Goal: Transaction & Acquisition: Book appointment/travel/reservation

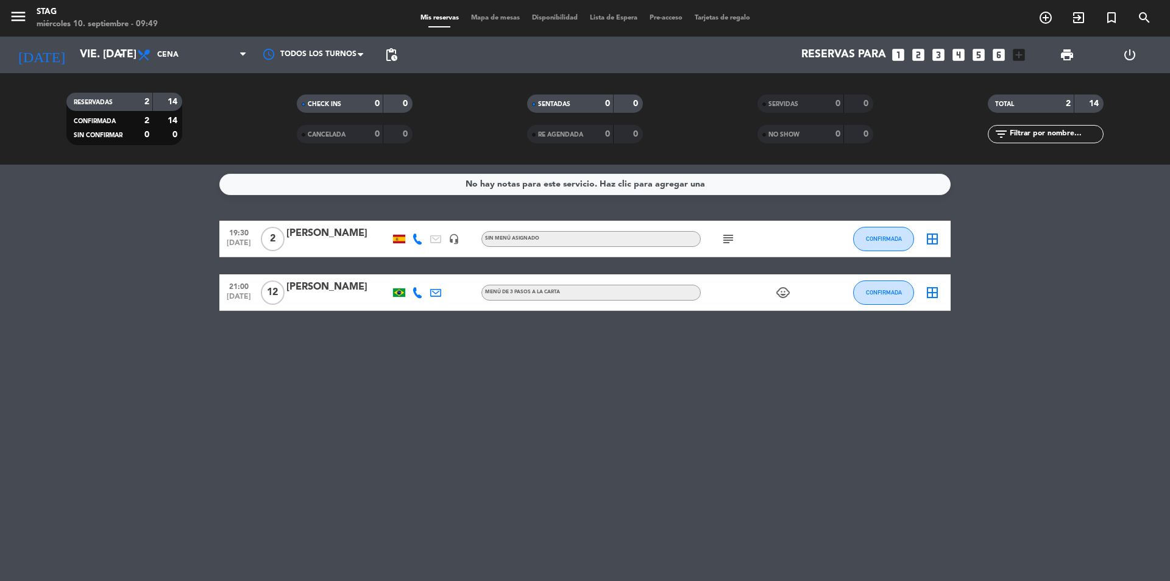
click at [941, 54] on icon "looks_3" at bounding box center [938, 55] width 16 height 16
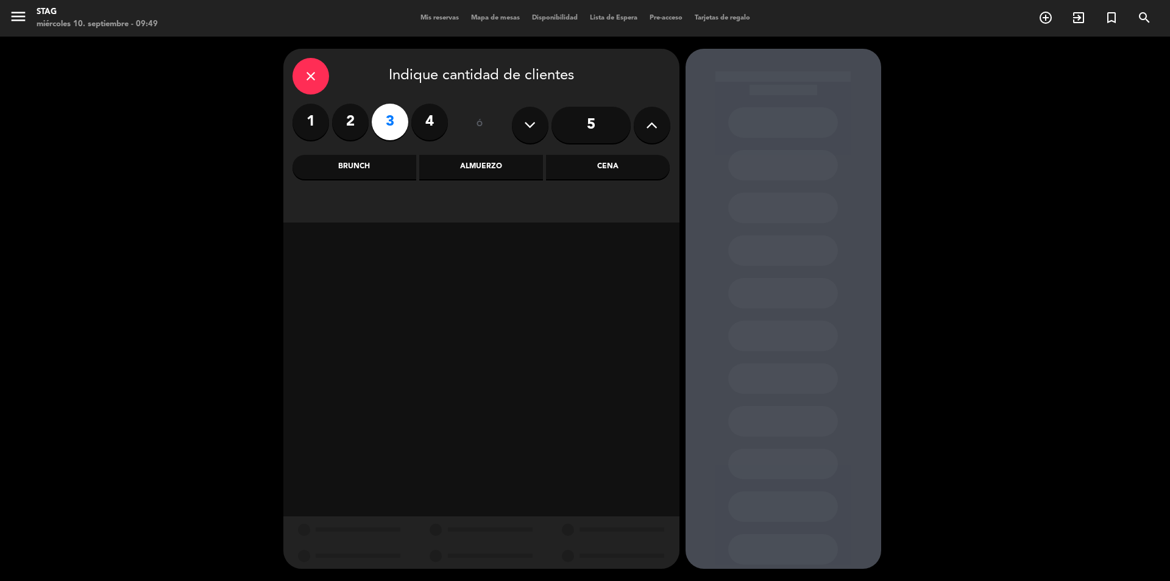
click at [393, 163] on div "Brunch" at bounding box center [354, 167] width 124 height 24
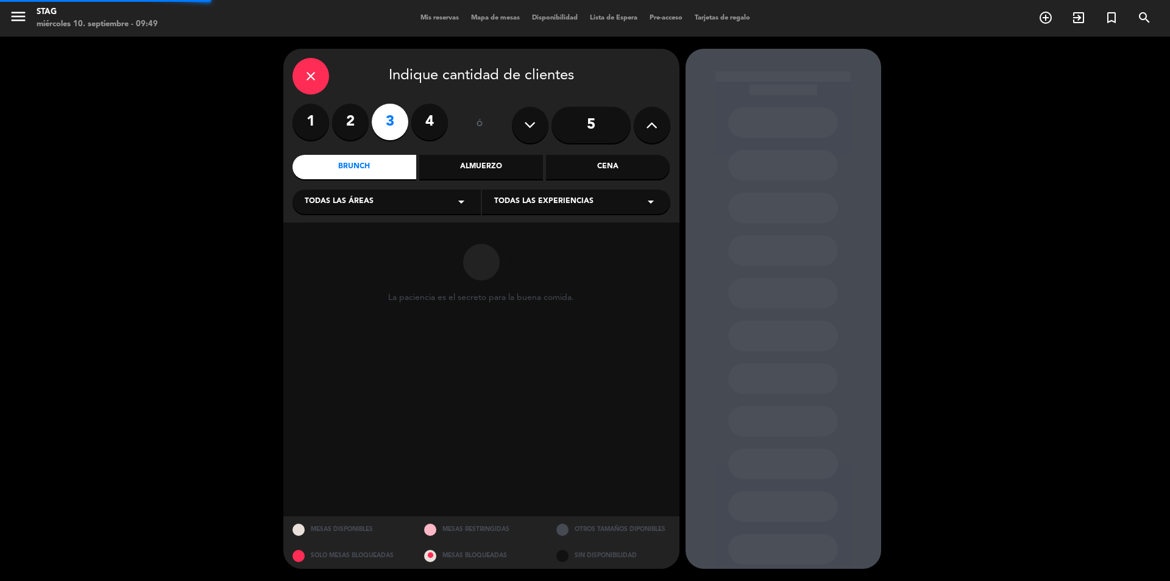
click at [400, 200] on div "Todas las áreas arrow_drop_down" at bounding box center [386, 201] width 188 height 24
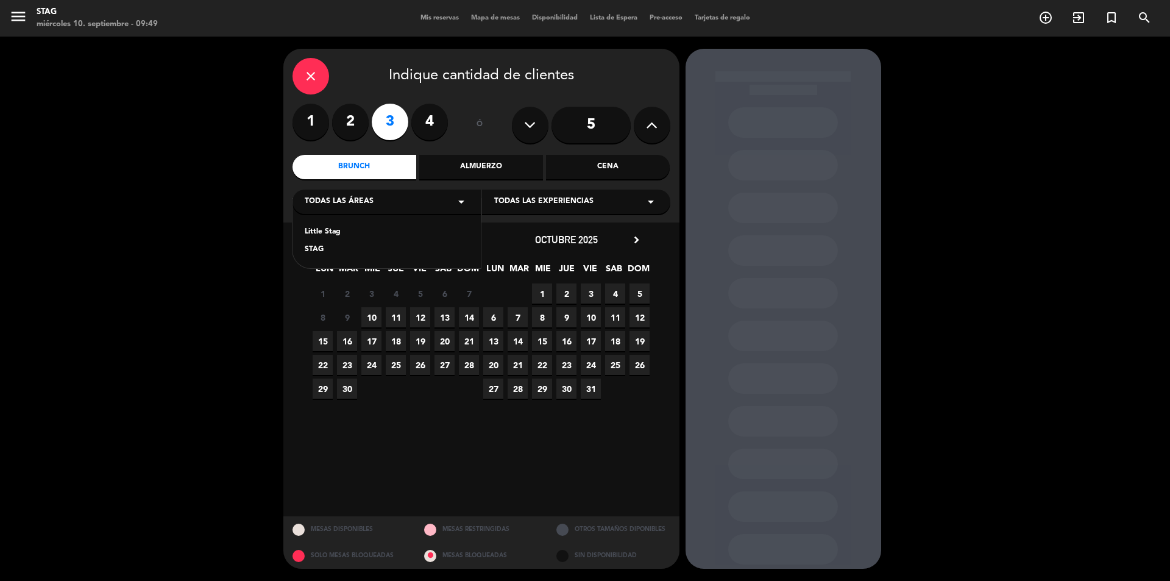
click at [340, 263] on div "Little Stag STAG" at bounding box center [386, 233] width 188 height 69
click at [306, 250] on div "STAG" at bounding box center [387, 250] width 164 height 12
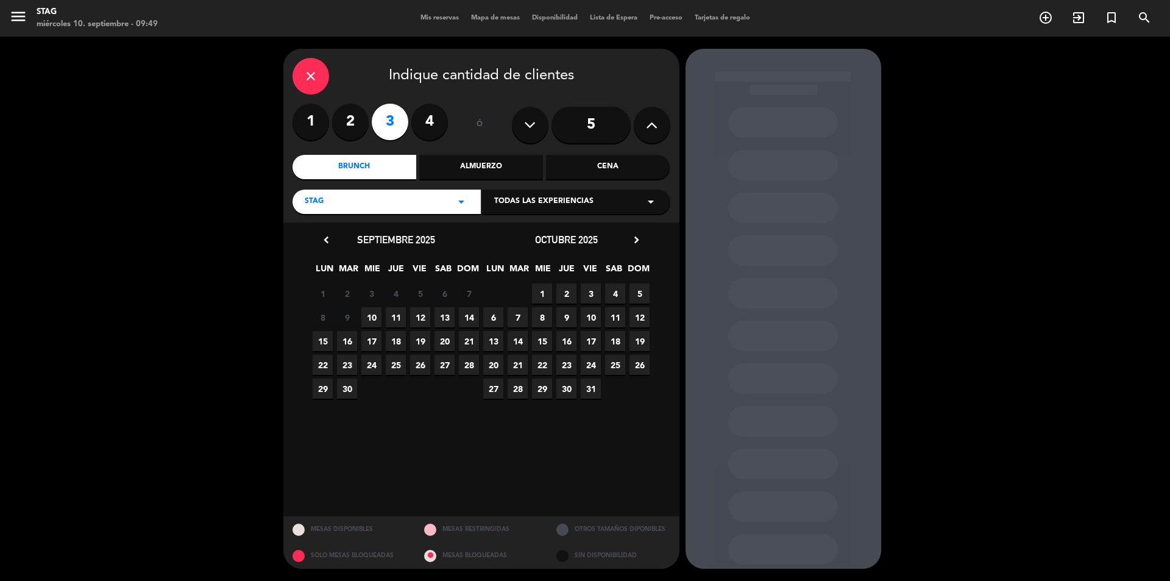
click at [398, 314] on span "11" at bounding box center [396, 317] width 20 height 20
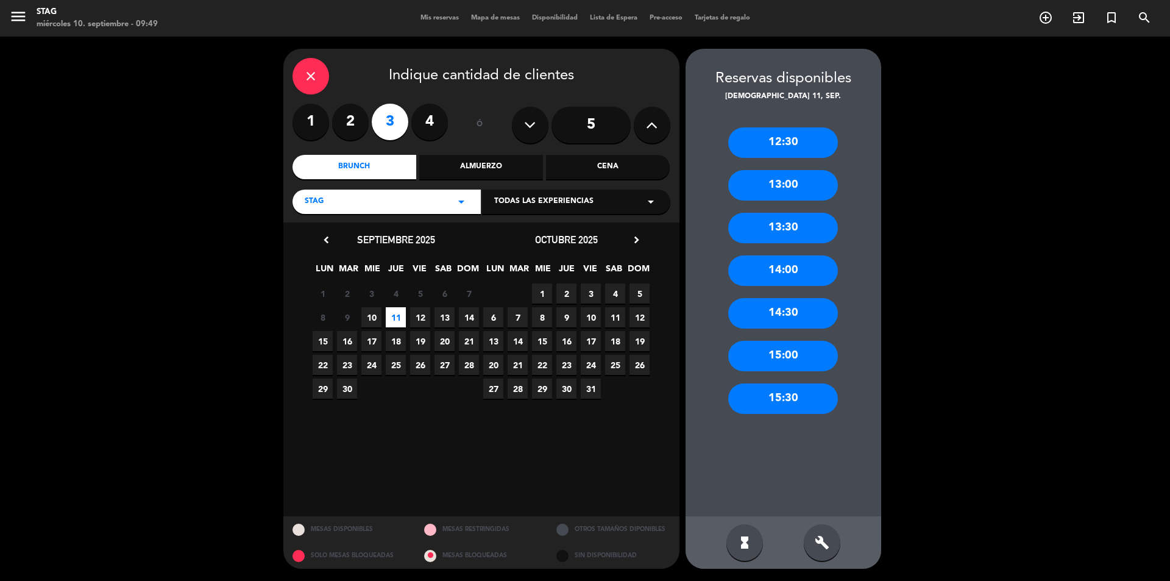
click at [788, 150] on div "12:30" at bounding box center [783, 142] width 110 height 30
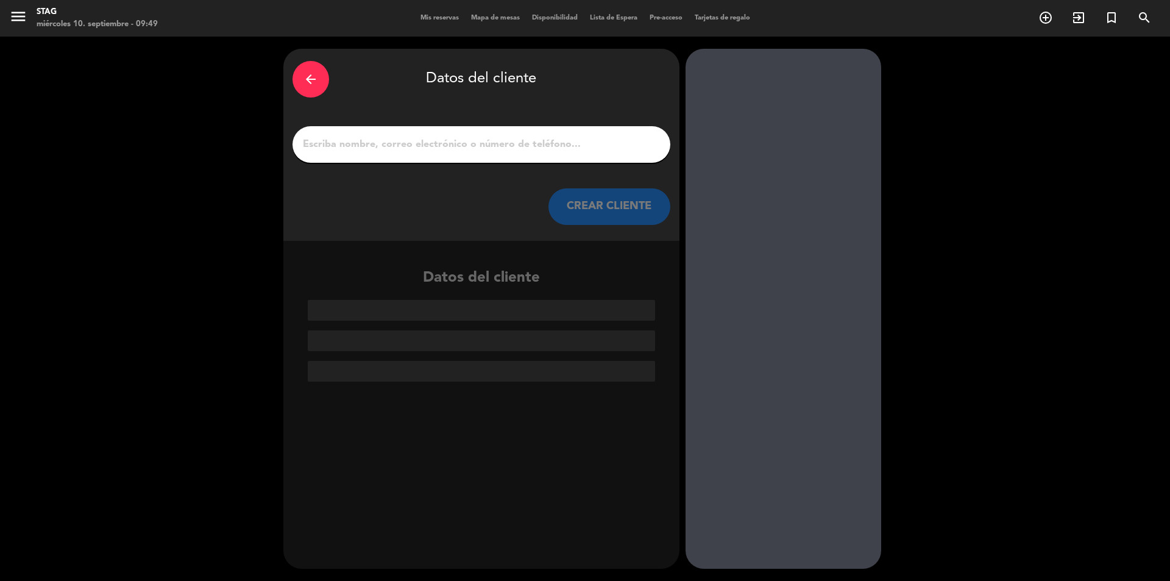
click at [566, 143] on input "1" at bounding box center [481, 144] width 359 height 17
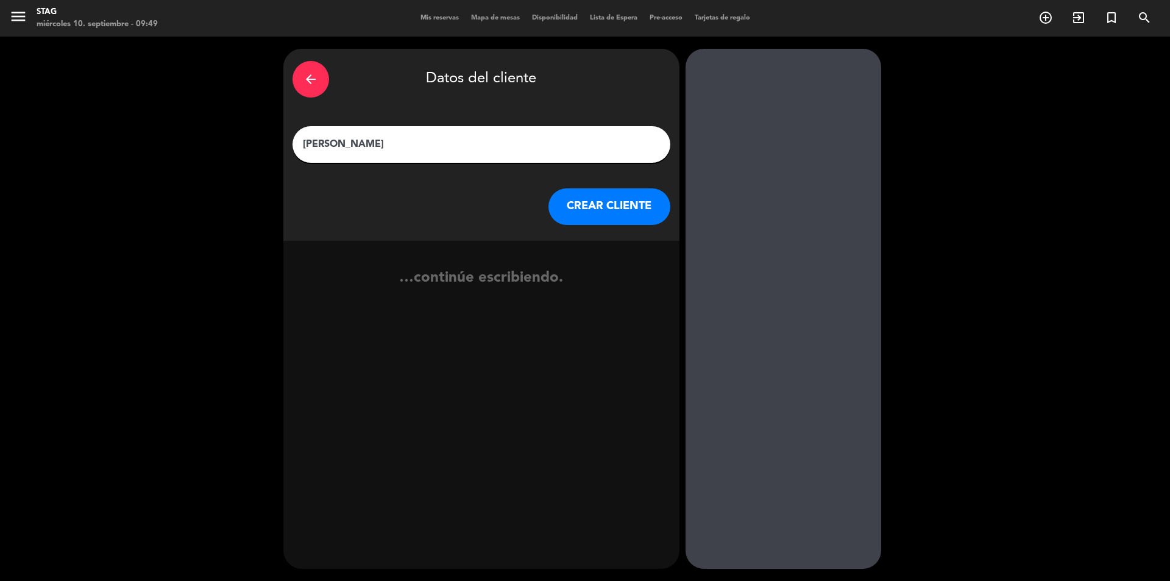
type input "[PERSON_NAME]"
click at [581, 197] on button "CREAR CLIENTE" at bounding box center [609, 206] width 122 height 37
